Goal: Check status: Check status

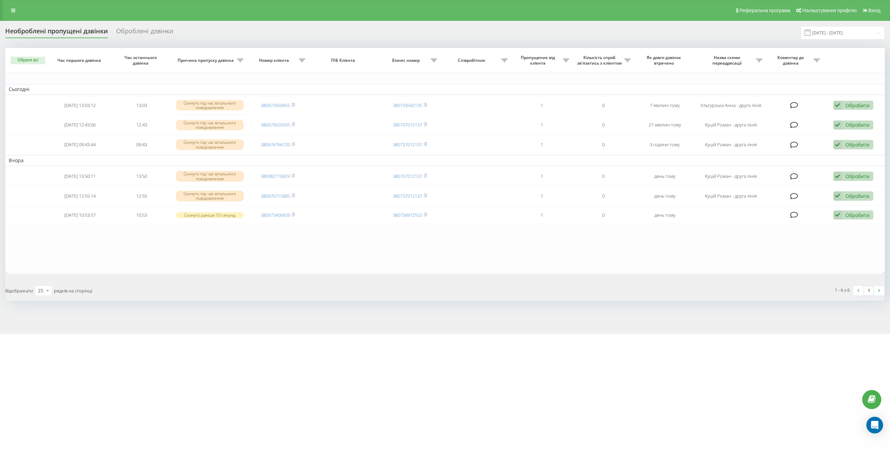
drag, startPoint x: 274, startPoint y: 106, endPoint x: 383, endPoint y: 382, distance: 296.6
click at [383, 382] on div "miidvir.ua Проекти miidvir.ua Центр звернень Журнал дзвінків Журнал повідомлень…" at bounding box center [445, 228] width 890 height 456
drag, startPoint x: 840, startPoint y: 34, endPoint x: 840, endPoint y: 38, distance: 4.5
click at [840, 34] on input "[DATE] - [DATE]" at bounding box center [843, 33] width 84 height 14
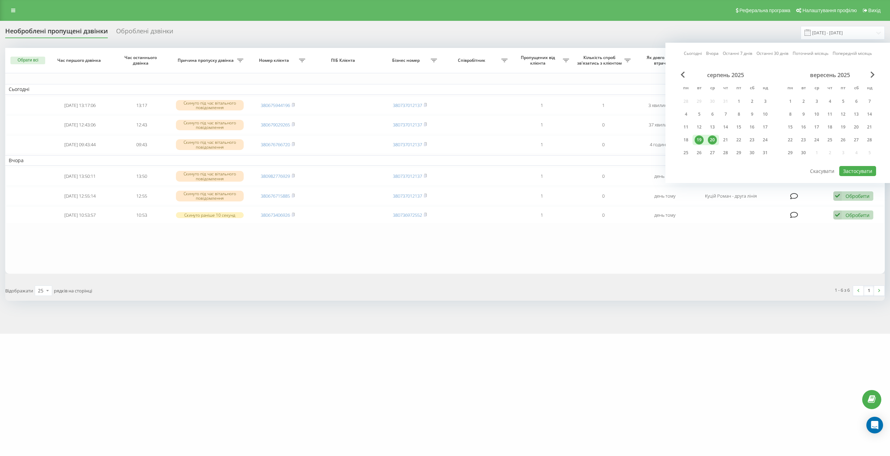
click at [716, 138] on div "20" at bounding box center [712, 140] width 9 height 9
click at [856, 169] on button "Застосувати" at bounding box center [857, 171] width 37 height 10
type input "[DATE] - [DATE]"
